Goal: Information Seeking & Learning: Learn about a topic

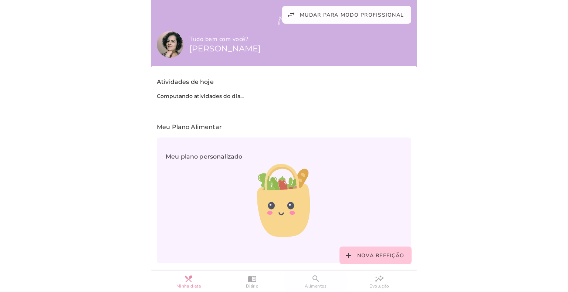
click at [0, 0] on slot "search" at bounding box center [0, 0] width 0 height 0
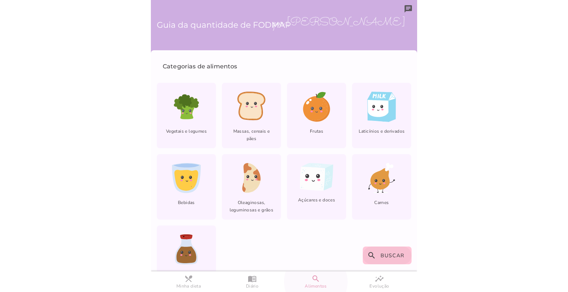
click at [394, 257] on span "Buscar" at bounding box center [393, 255] width 24 height 7
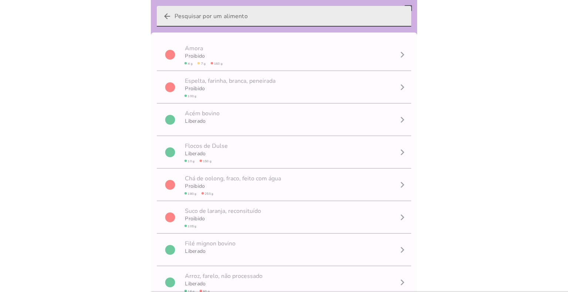
click at [228, 17] on input "arrow_back" at bounding box center [290, 16] width 231 height 21
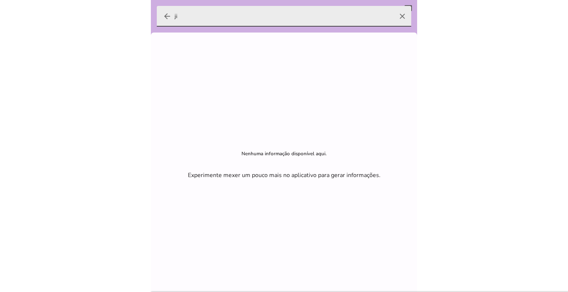
type input "j"
type input "jiló"
type mwc-textfield "jiló"
click at [164, 16] on icon "arrow_back" at bounding box center [167, 16] width 9 height 9
click at [175, 16] on input "jiló" at bounding box center [284, 16] width 219 height 21
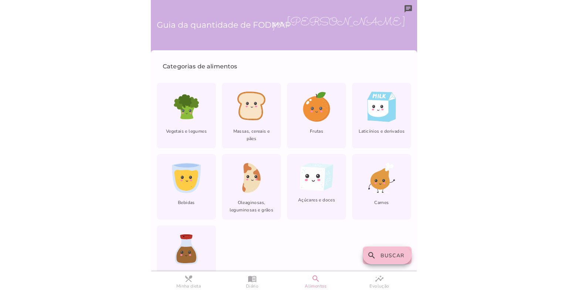
click at [382, 255] on span "Buscar" at bounding box center [393, 255] width 24 height 7
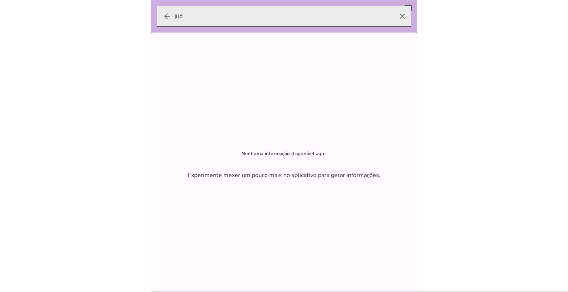
click at [191, 17] on input "jiló" at bounding box center [284, 16] width 219 height 21
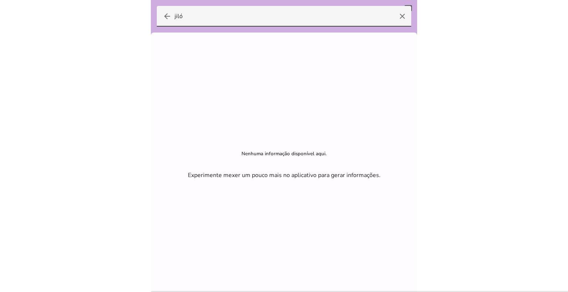
drag, startPoint x: 194, startPoint y: 16, endPoint x: 137, endPoint y: 16, distance: 56.6
click at [137, 16] on body at bounding box center [284, 146] width 568 height 292
drag, startPoint x: 214, startPoint y: 19, endPoint x: 86, endPoint y: 10, distance: 128.7
click at [87, 10] on body at bounding box center [284, 146] width 568 height 292
type input "maxix"
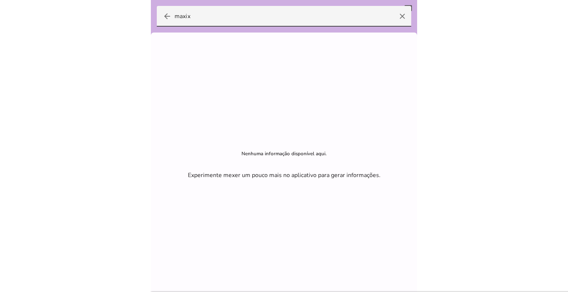
drag, startPoint x: 205, startPoint y: 16, endPoint x: 140, endPoint y: 16, distance: 65.1
click at [140, 16] on body at bounding box center [284, 146] width 568 height 292
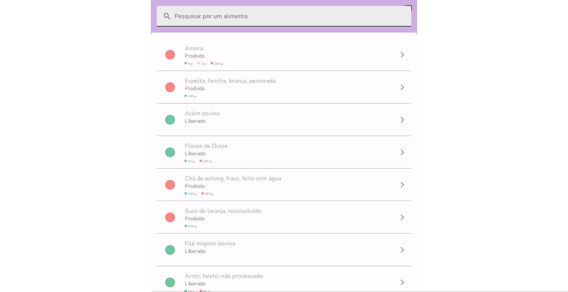
click at [209, 16] on input "search" at bounding box center [290, 16] width 231 height 21
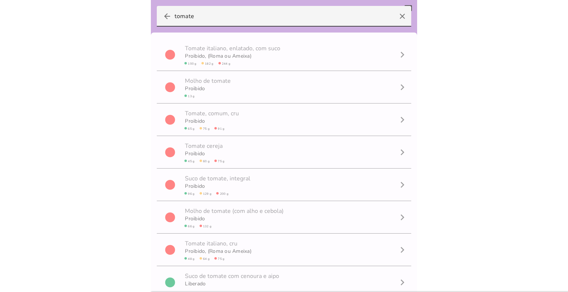
type input "tomate"
type mwc-textfield "tomate"
drag, startPoint x: 233, startPoint y: 18, endPoint x: 121, endPoint y: 10, distance: 112.0
click at [121, 10] on body at bounding box center [284, 146] width 568 height 292
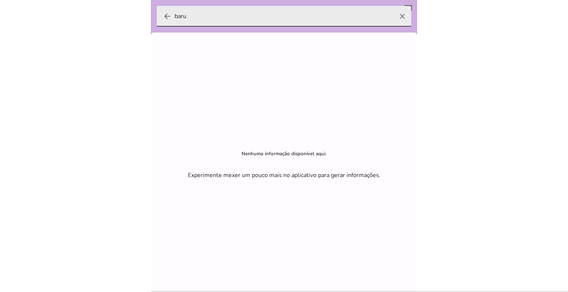
type input "baru"
type mwc-textfield "baru"
click at [168, 15] on icon "arrow_back" at bounding box center [167, 16] width 9 height 9
